Goal: Task Accomplishment & Management: Complete application form

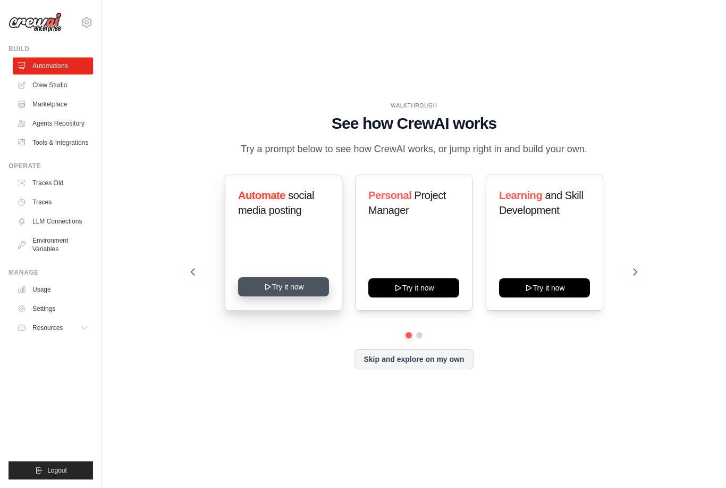
click at [290, 296] on button "Try it now" at bounding box center [283, 286] width 91 height 19
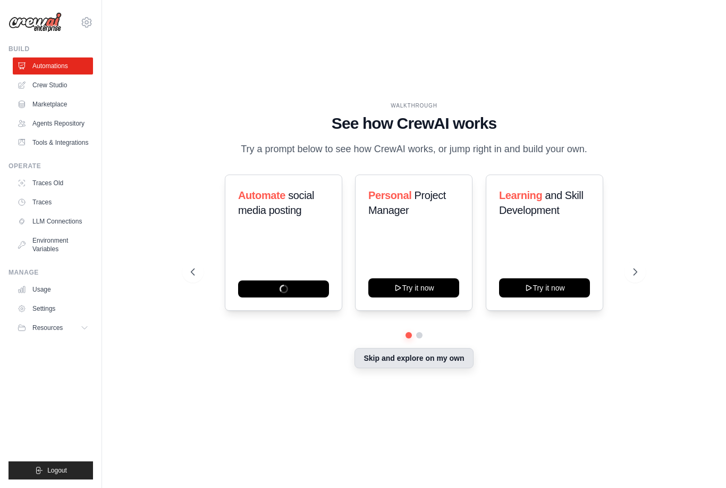
click at [420, 369] on div "Skip and explore on my own" at bounding box center [414, 359] width 447 height 20
click at [51, 89] on link "Crew Studio" at bounding box center [54, 85] width 80 height 17
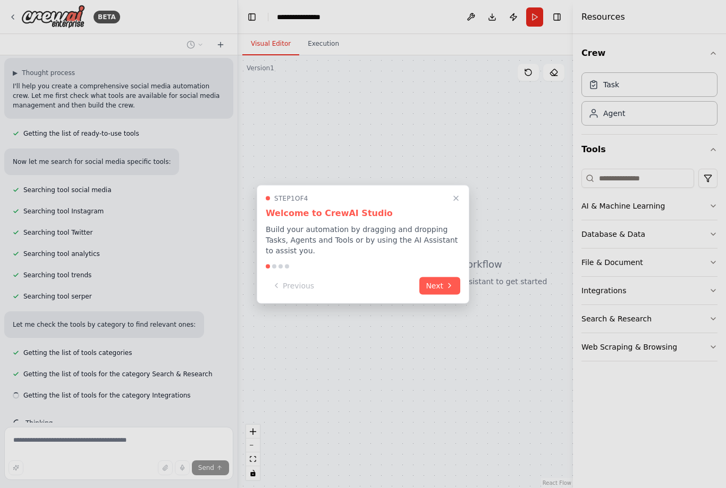
scroll to position [91, 0]
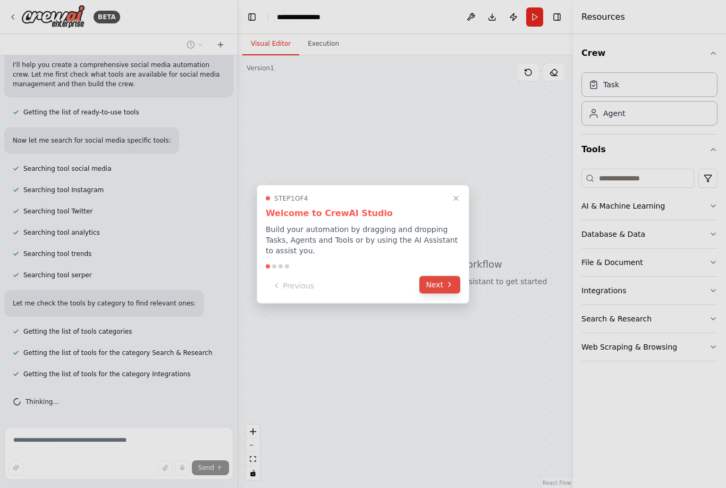
click at [449, 288] on icon at bounding box center [450, 284] width 9 height 9
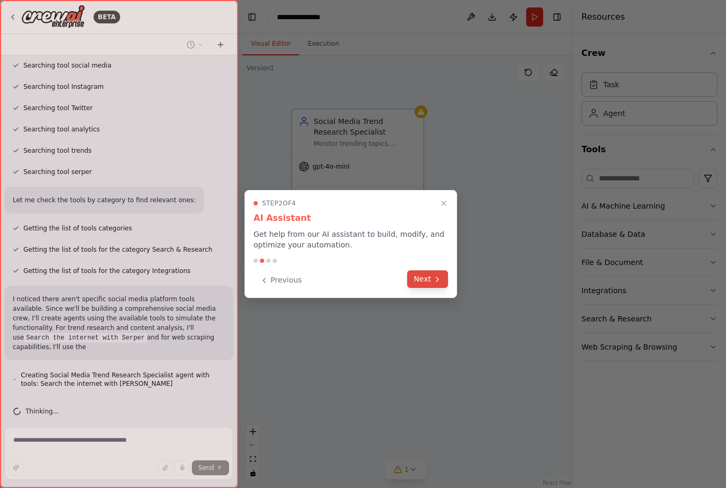
scroll to position [216, 0]
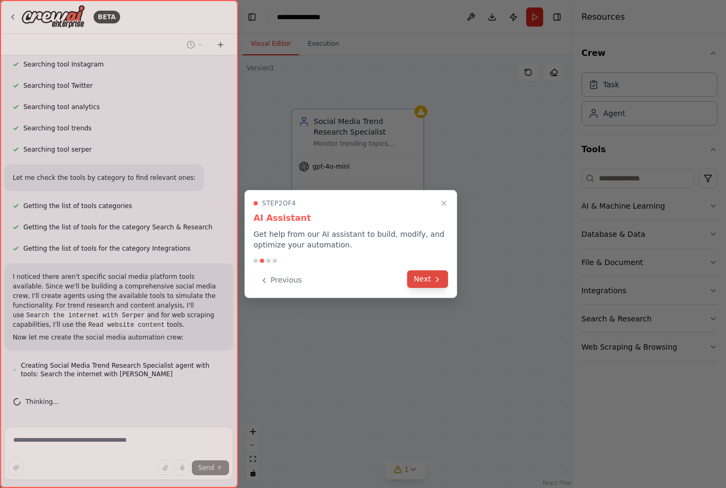
click at [433, 282] on button "Next" at bounding box center [427, 279] width 41 height 18
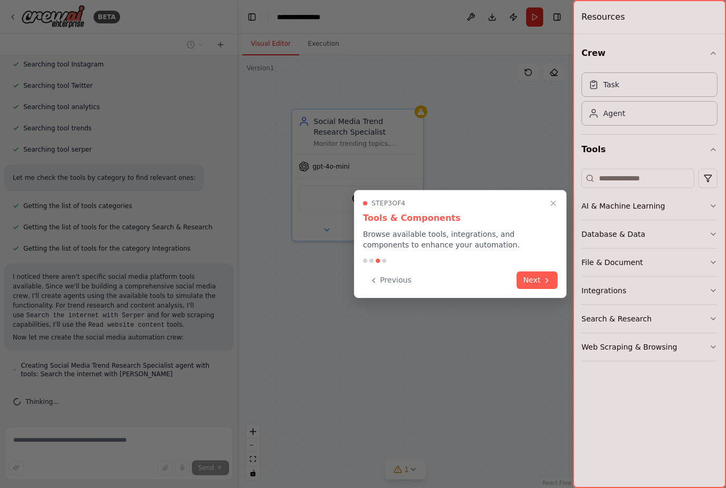
scroll to position [246, 0]
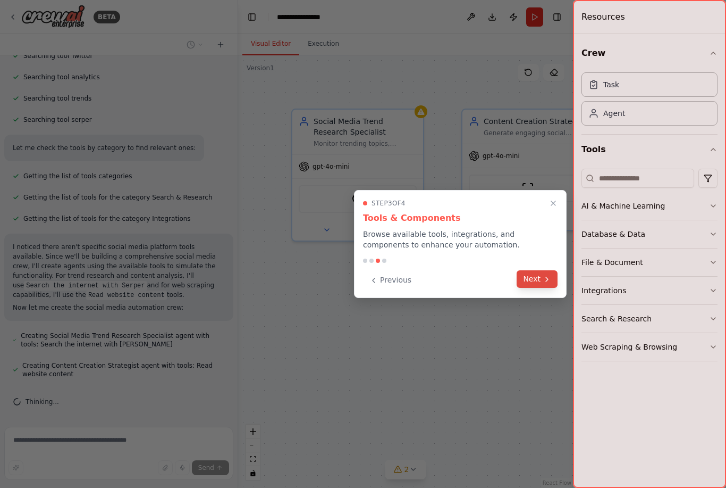
click at [538, 285] on button "Next" at bounding box center [537, 279] width 41 height 18
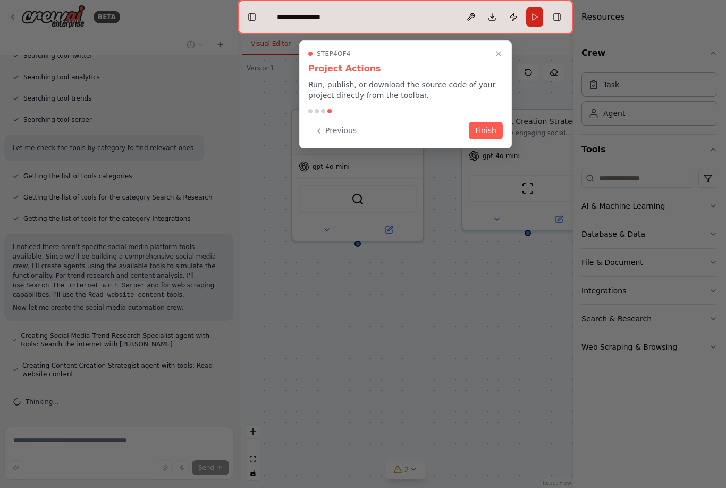
scroll to position [276, 0]
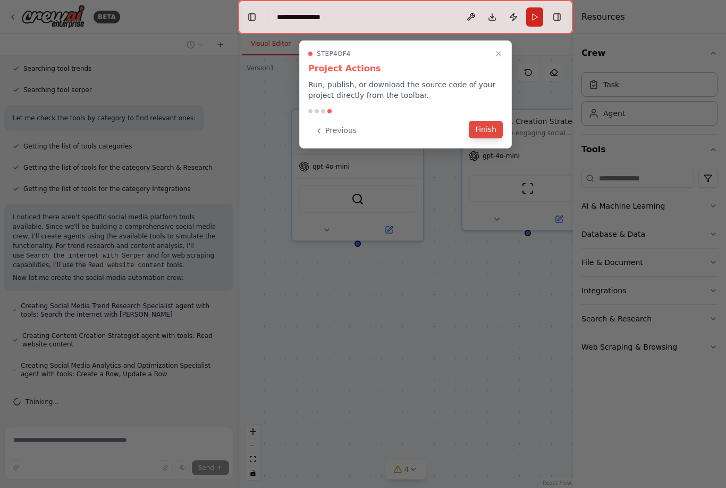
click at [481, 131] on button "Finish" at bounding box center [486, 130] width 34 height 18
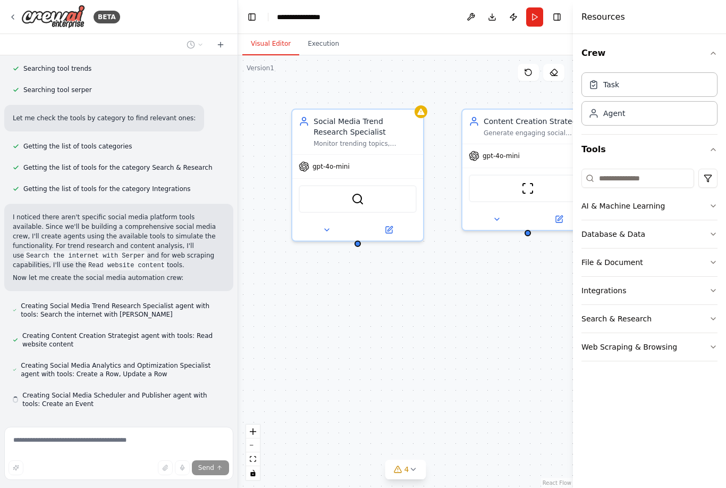
scroll to position [306, 0]
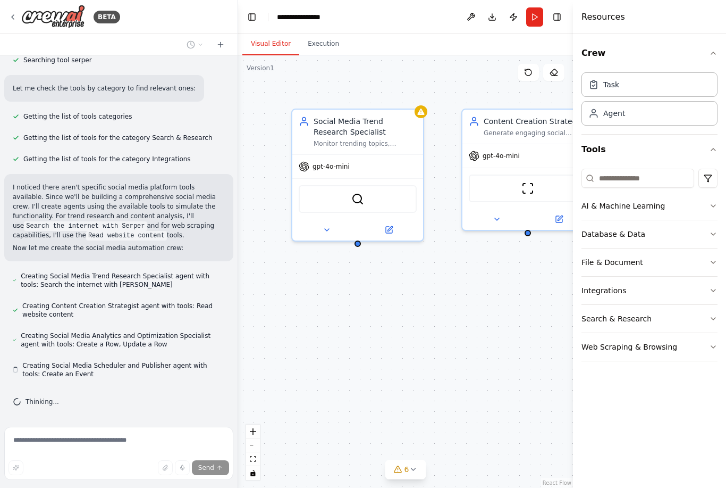
drag, startPoint x: 393, startPoint y: 355, endPoint x: 365, endPoint y: 355, distance: 27.7
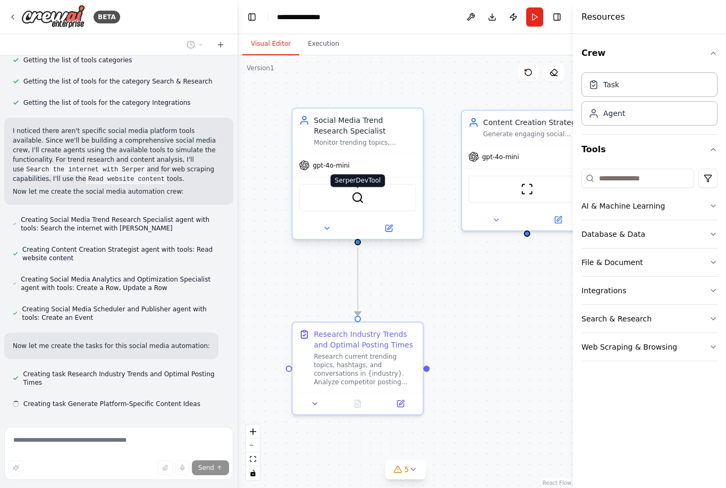
scroll to position [383, 0]
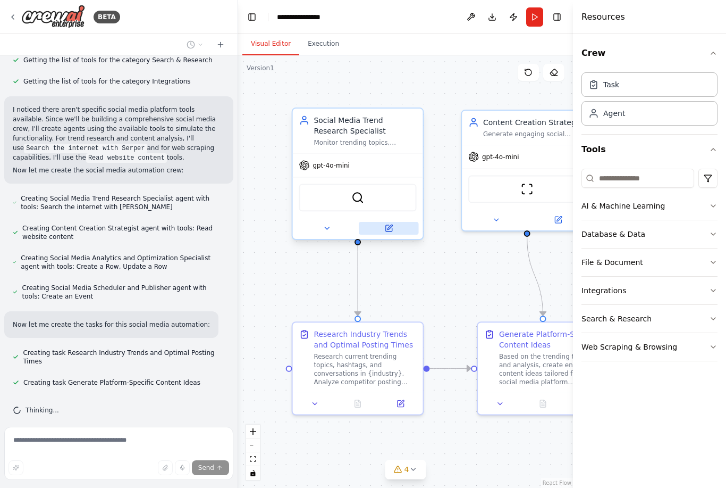
click at [382, 226] on button at bounding box center [389, 228] width 60 height 13
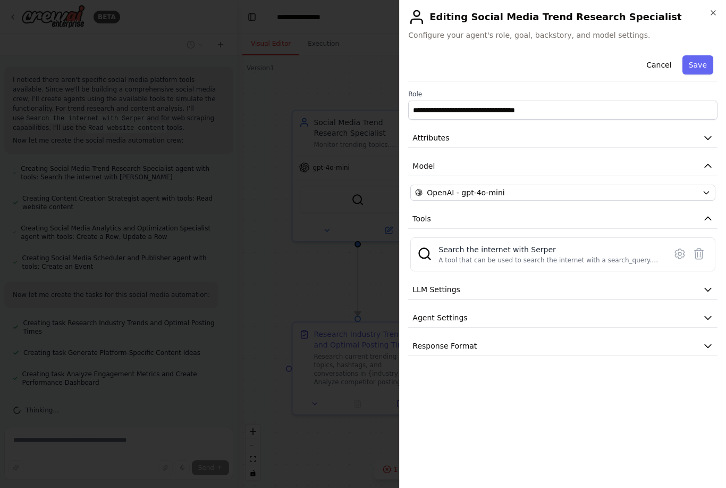
scroll to position [434, 0]
click at [495, 294] on button "LLM Settings" at bounding box center [562, 290] width 309 height 20
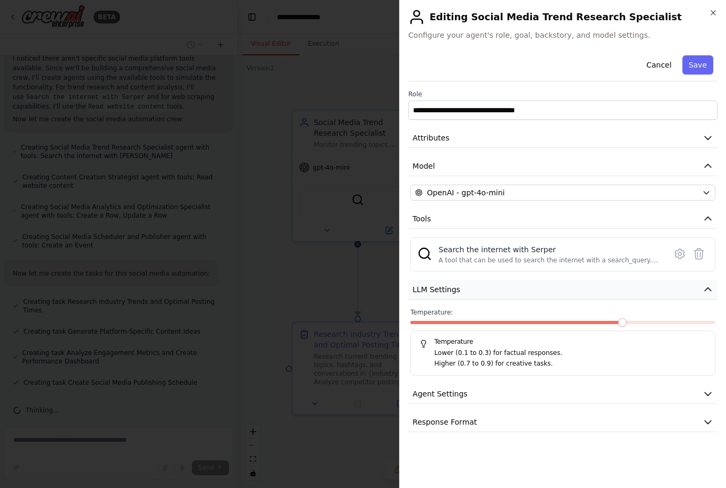
click at [495, 294] on button "LLM Settings" at bounding box center [562, 290] width 309 height 20
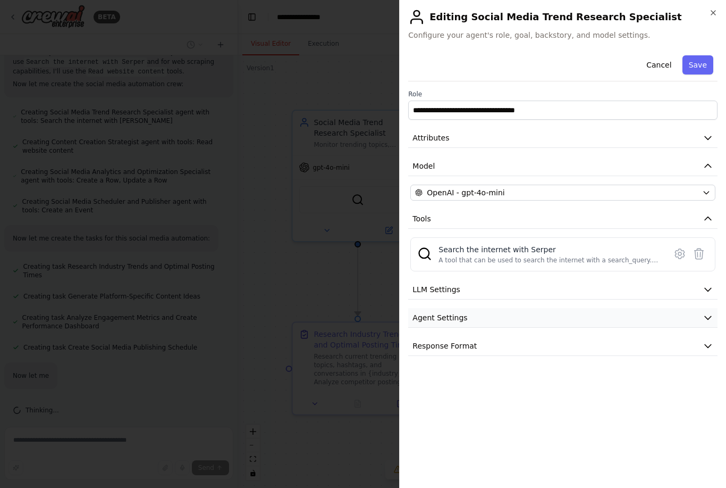
click at [486, 318] on button "Agent Settings" at bounding box center [562, 318] width 309 height 20
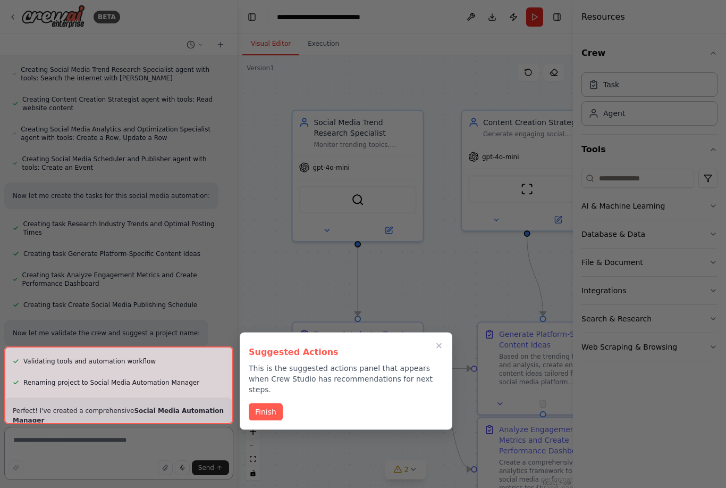
scroll to position [34, 0]
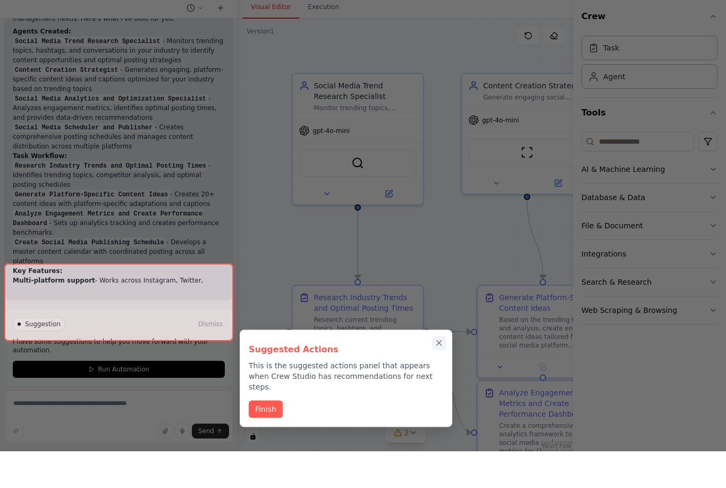
click at [439, 375] on icon "Close walkthrough" at bounding box center [439, 380] width 10 height 10
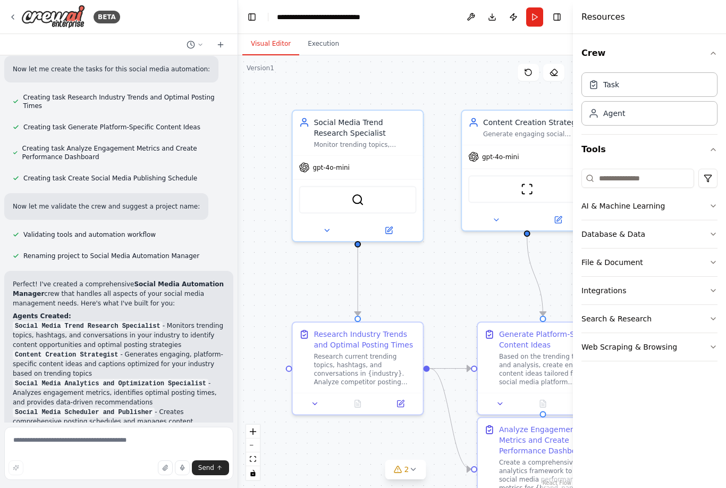
scroll to position [650, 0]
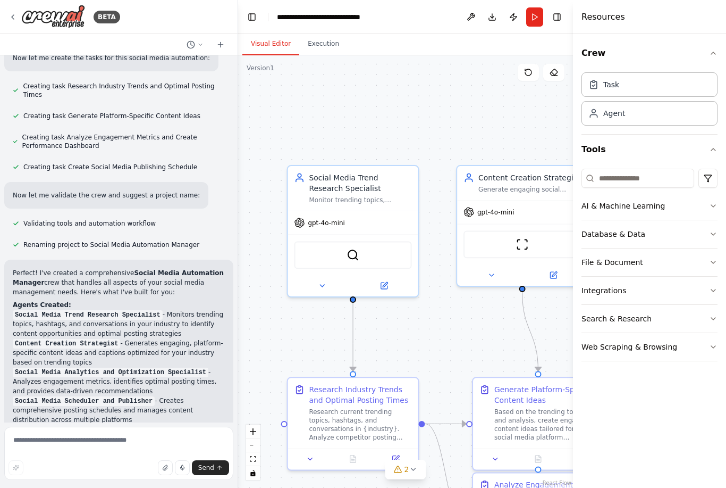
drag, startPoint x: 465, startPoint y: 251, endPoint x: 472, endPoint y: 314, distance: 62.6
click at [472, 314] on div ".deletable-edge-delete-btn { width: 20px; height: 20px; border: 0px solid #ffff…" at bounding box center [405, 271] width 335 height 432
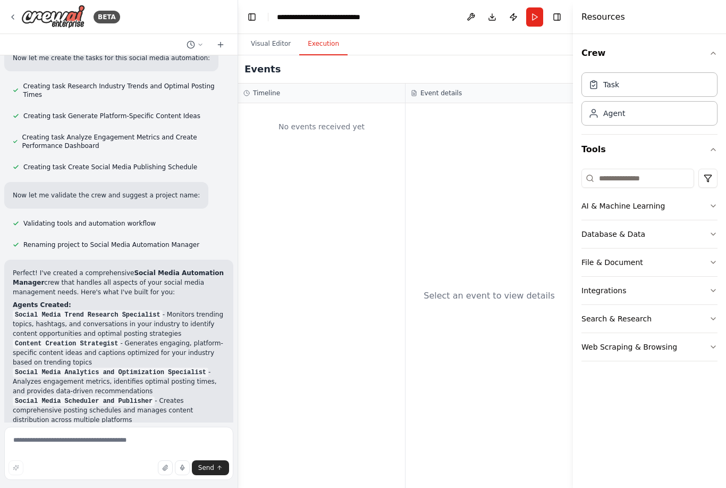
click at [329, 33] on button "Execution" at bounding box center [323, 44] width 48 height 22
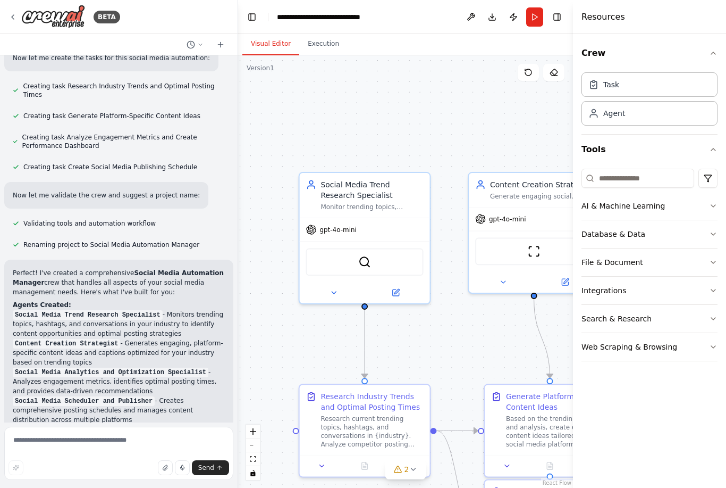
click at [284, 33] on button "Visual Editor" at bounding box center [270, 44] width 57 height 22
click at [10, 15] on icon at bounding box center [13, 17] width 9 height 9
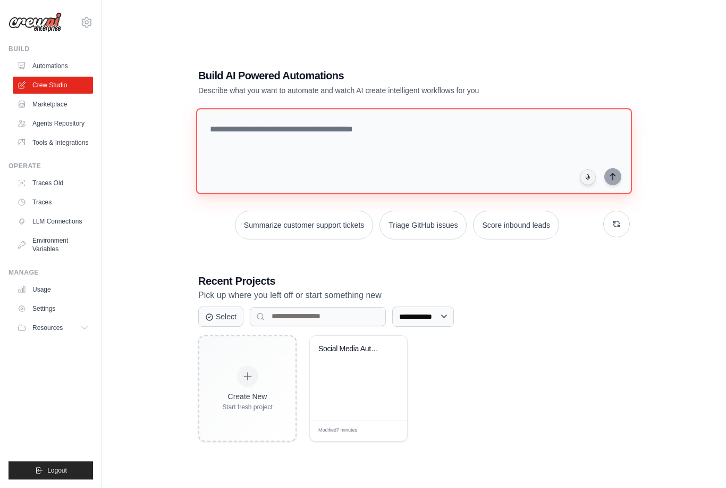
click at [266, 156] on textarea at bounding box center [414, 151] width 436 height 86
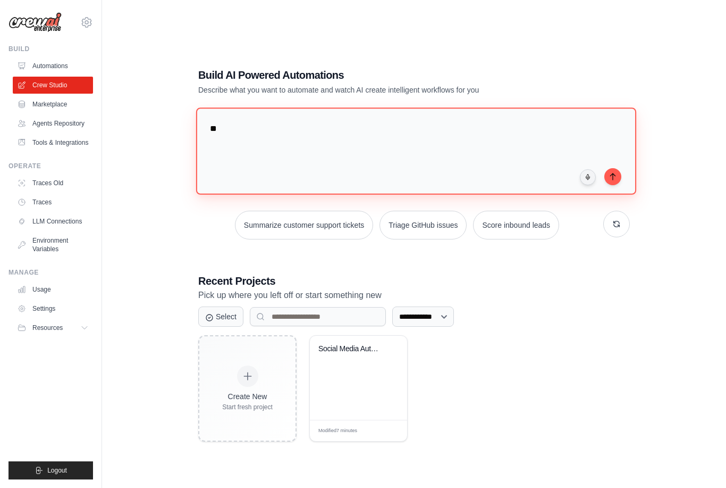
type textarea "*"
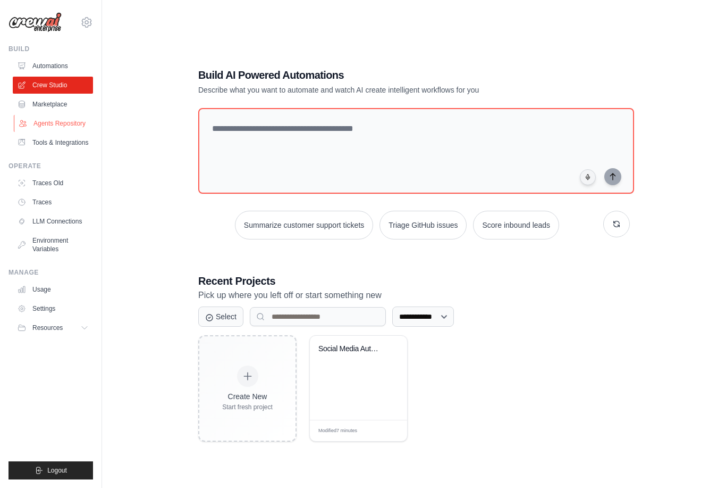
click at [60, 128] on link "Agents Repository" at bounding box center [54, 123] width 80 height 17
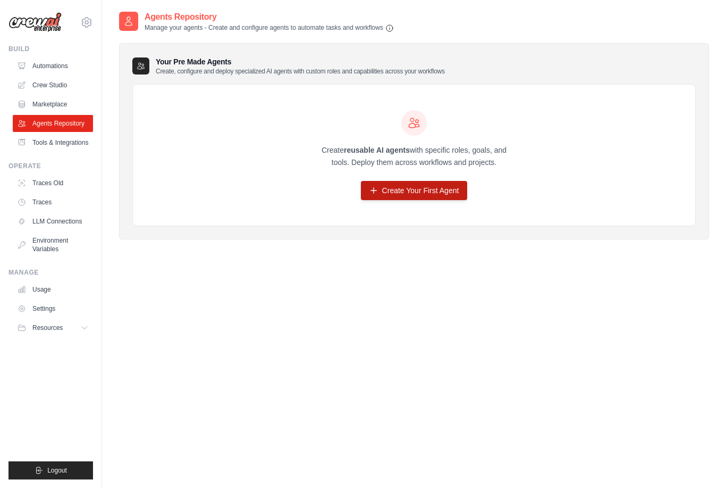
click at [422, 190] on link "Create Your First Agent" at bounding box center [414, 190] width 107 height 19
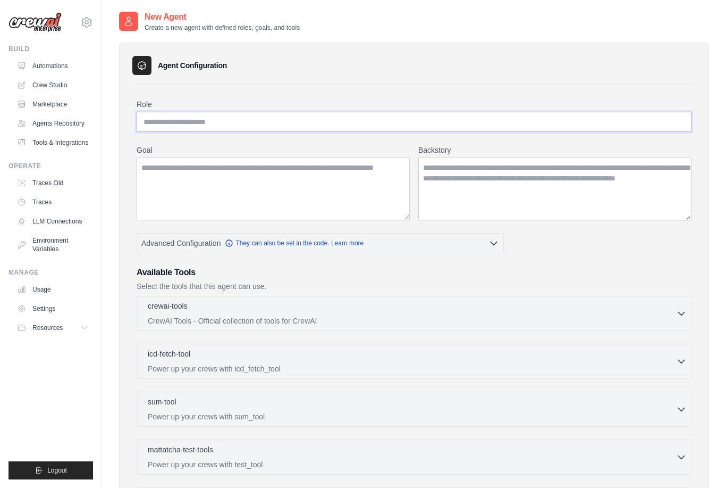
click at [217, 122] on input "Role" at bounding box center [414, 122] width 555 height 20
type input "**********"
click at [249, 187] on textarea "Goal" at bounding box center [273, 188] width 273 height 63
type textarea "*"
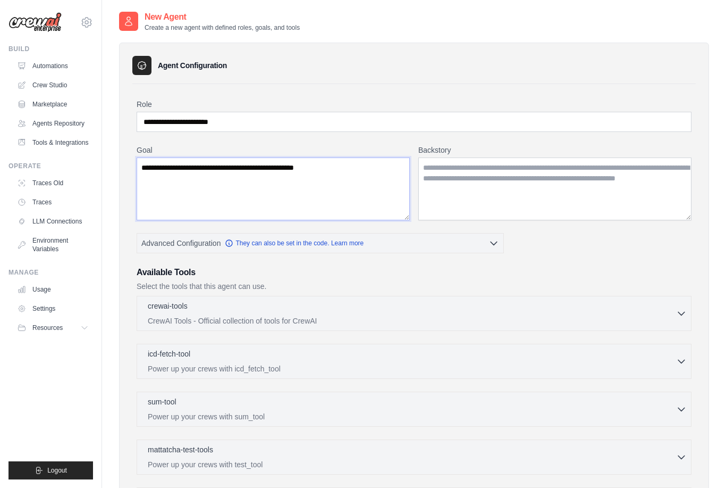
click at [278, 165] on textarea "**********" at bounding box center [273, 188] width 273 height 63
click at [282, 165] on textarea "**********" at bounding box center [273, 188] width 273 height 63
type textarea "**********"
click at [558, 180] on textarea "Backstory" at bounding box center [554, 188] width 273 height 63
click at [561, 199] on textarea "Backstory" at bounding box center [554, 188] width 273 height 63
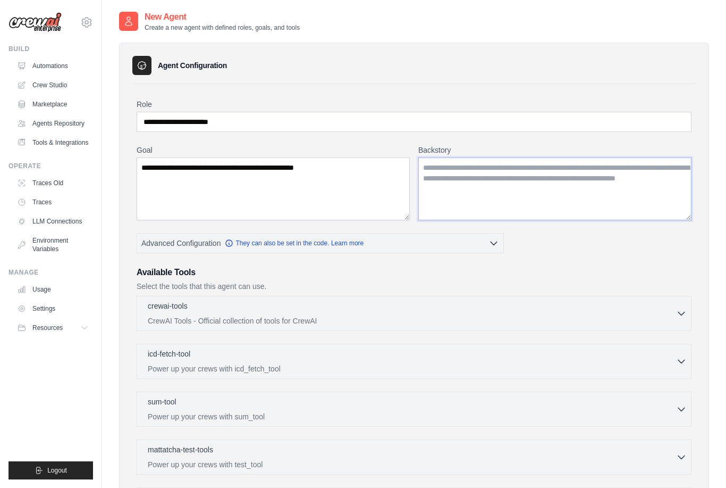
click at [469, 177] on textarea "Backstory" at bounding box center [554, 188] width 273 height 63
paste textarea "**********"
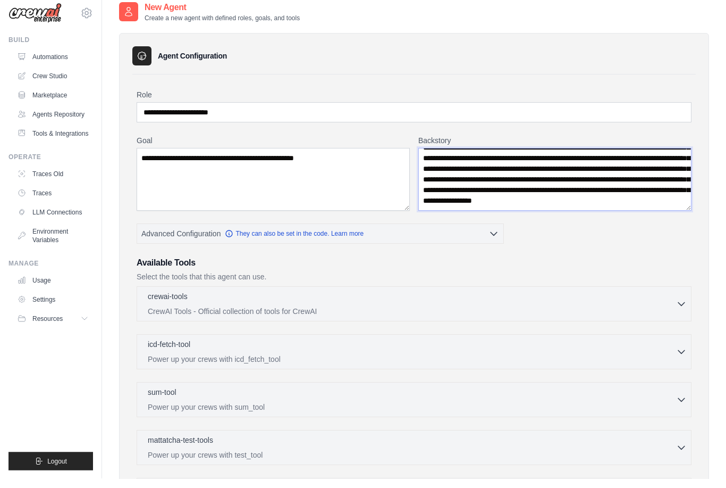
scroll to position [9, 0]
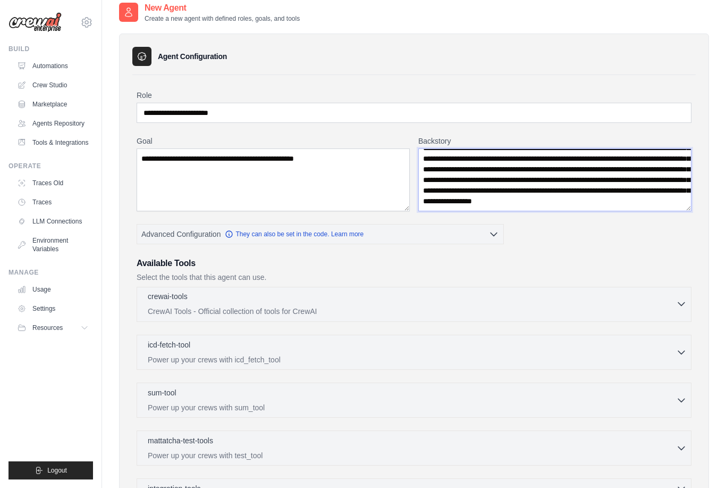
type textarea "**********"
click at [376, 305] on div "crewai-tools 0 selected CrewAI Tools - Official collection of tools for CrewAI" at bounding box center [412, 304] width 528 height 26
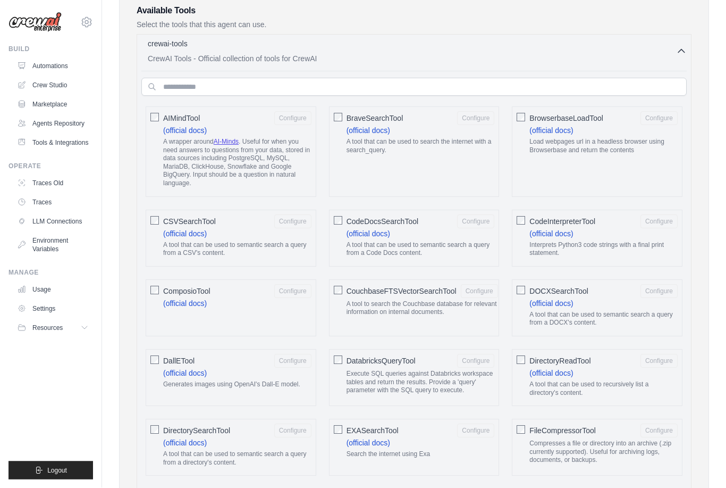
scroll to position [251, 0]
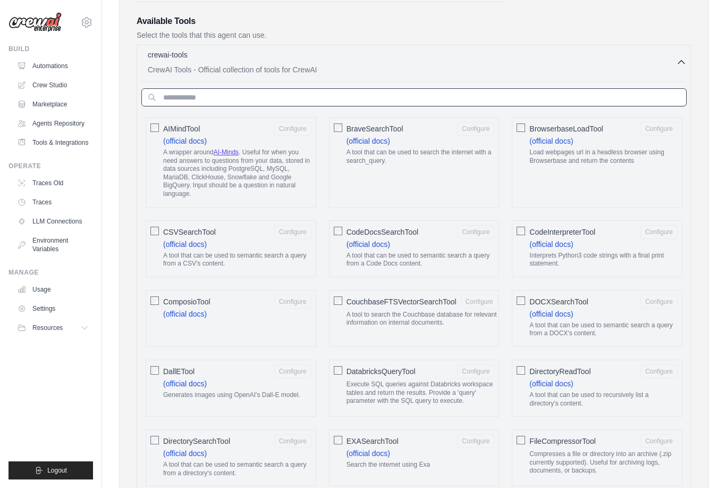
click at [527, 103] on input "text" at bounding box center [414, 97] width 546 height 18
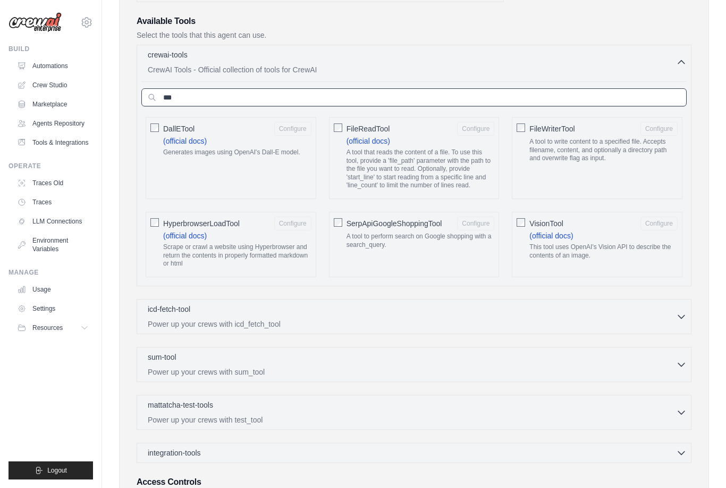
scroll to position [240, 0]
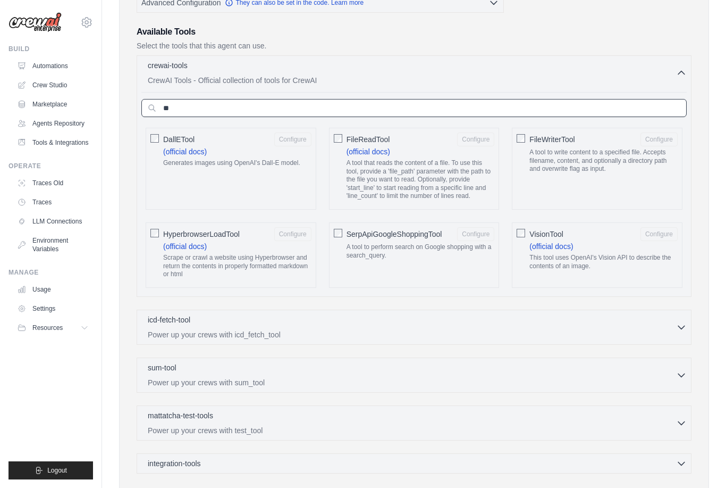
type input "*"
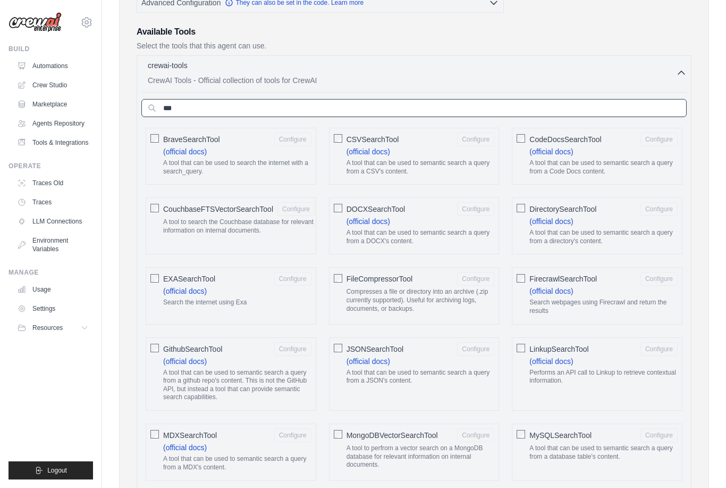
scroll to position [232, 0]
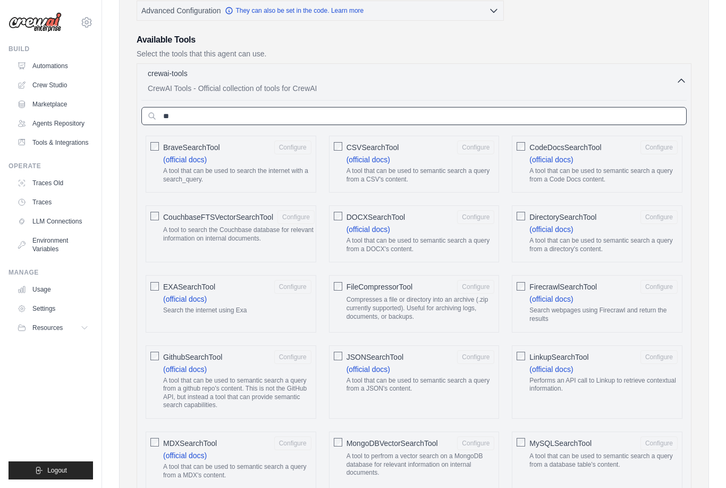
type input "*"
